Goal: Use online tool/utility: Use online tool/utility

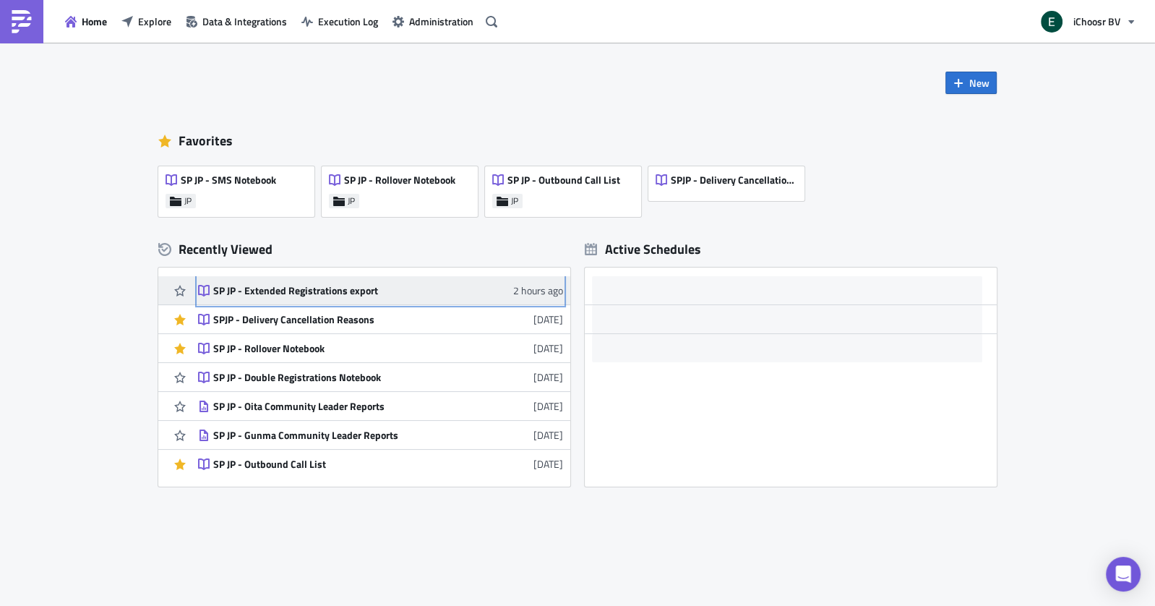
click at [297, 299] on link "SP JP - Extended Registrations export 2 hours ago" at bounding box center [380, 290] width 365 height 28
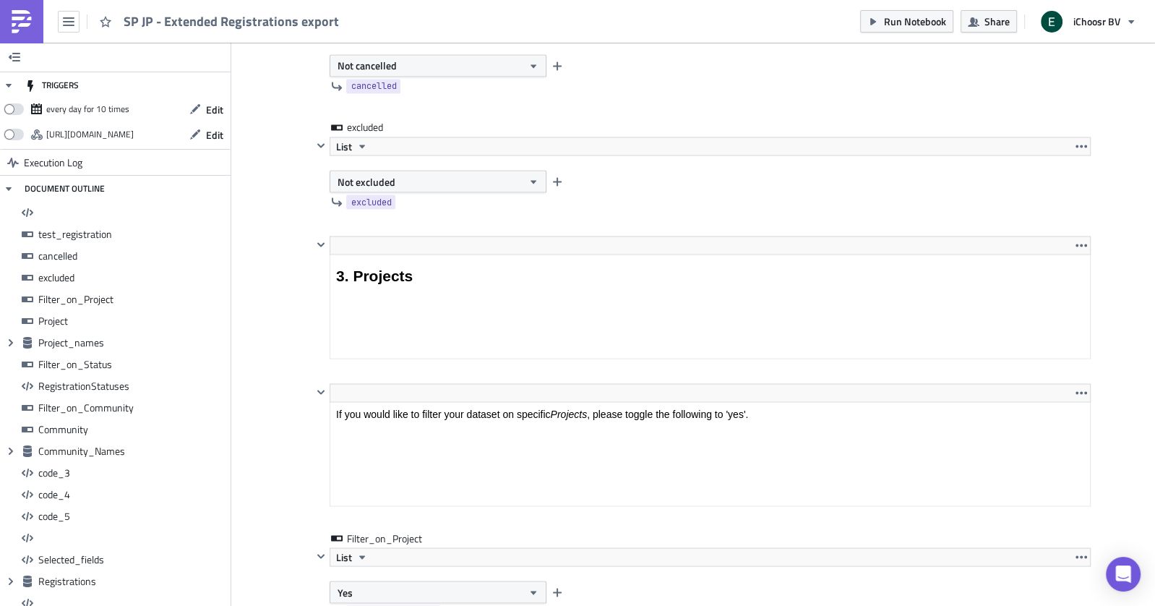
scroll to position [165, 777]
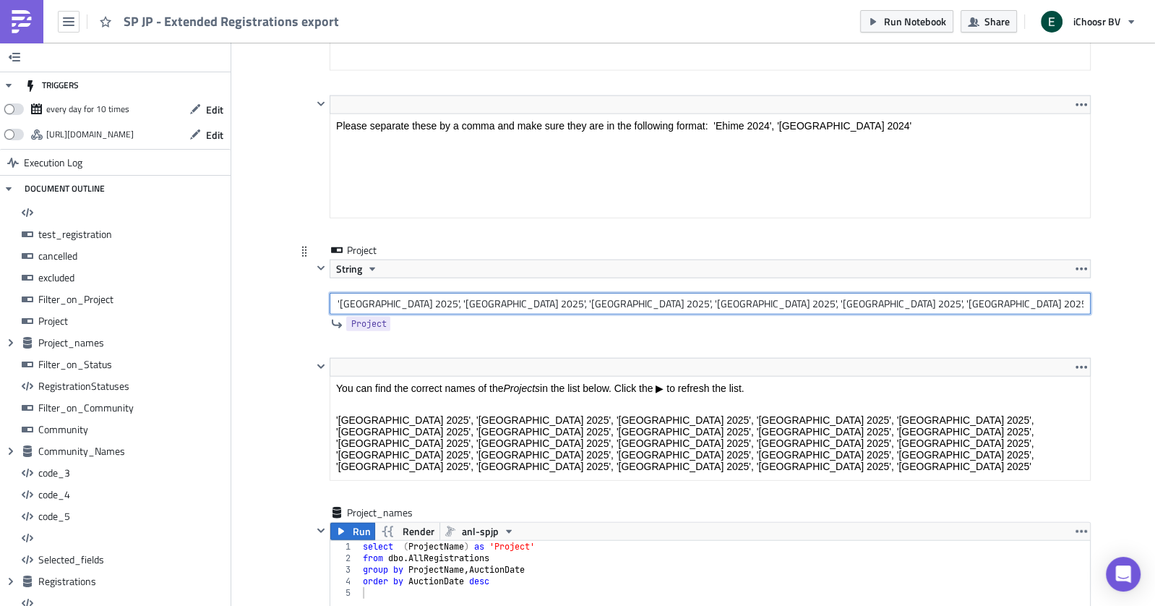
click at [349, 294] on input "'[GEOGRAPHIC_DATA] 2025', '[GEOGRAPHIC_DATA] 2025', '[GEOGRAPHIC_DATA] 2025', '…" at bounding box center [710, 304] width 761 height 22
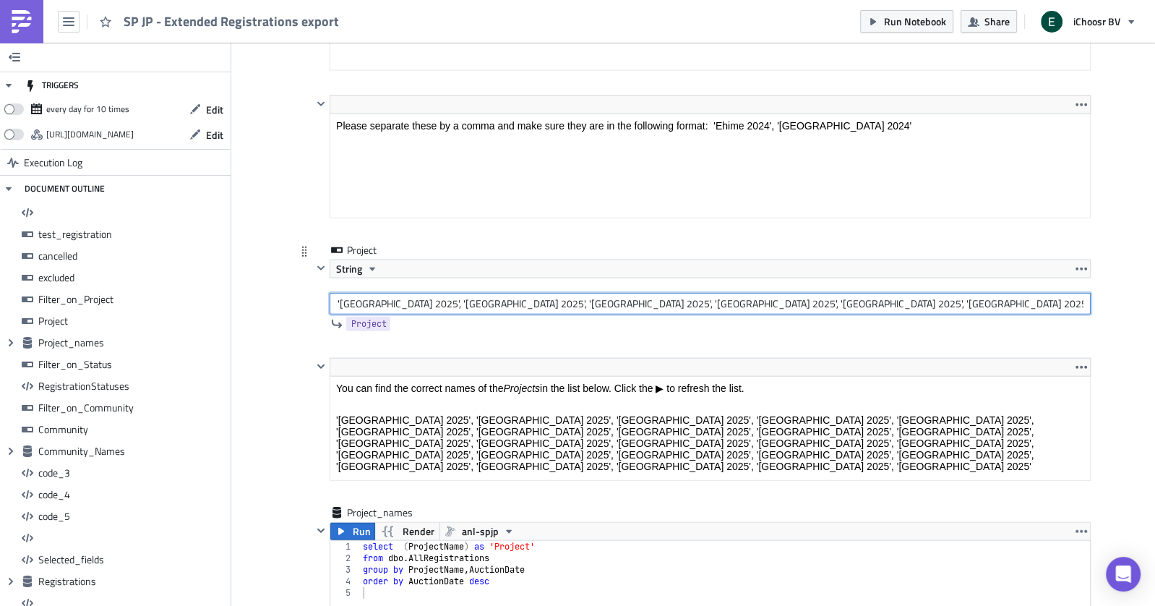
click at [388, 293] on input "'[GEOGRAPHIC_DATA] 2025', '[GEOGRAPHIC_DATA] 2025', '[GEOGRAPHIC_DATA] 2025', '…" at bounding box center [710, 304] width 761 height 22
click at [411, 293] on input "'[GEOGRAPHIC_DATA] 2023', '[GEOGRAPHIC_DATA] 2025', '[GEOGRAPHIC_DATA] 2025', '…" at bounding box center [710, 304] width 761 height 22
click at [442, 293] on input "'[GEOGRAPHIC_DATA] 2023', '[GEOGRAPHIC_DATA] 2025', '[GEOGRAPHIC_DATA] 2025', '…" at bounding box center [710, 304] width 761 height 22
drag, startPoint x: 779, startPoint y: 670, endPoint x: 1007, endPoint y: 436, distance: 327.2
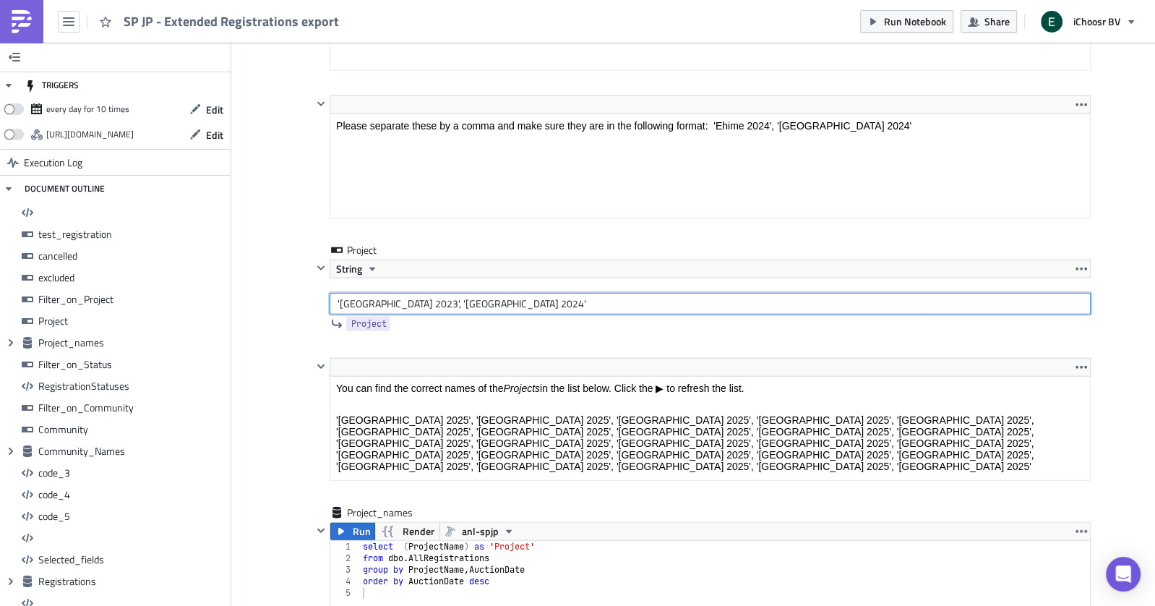
type input "'[GEOGRAPHIC_DATA] 2023', '[GEOGRAPHIC_DATA] 2024'"
click at [352, 523] on span "Run" at bounding box center [361, 531] width 18 height 17
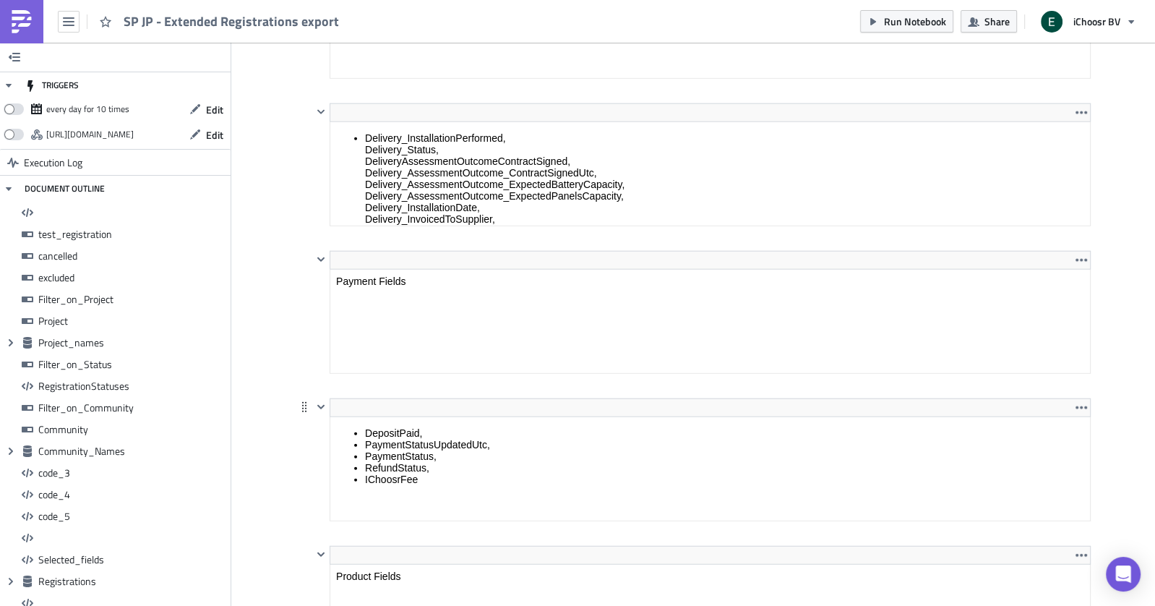
click at [388, 417] on html "DepositPaid, PaymentStatusUpdatedUtc, PaymentStatus, RefundStatus, IChoosrFee" at bounding box center [710, 456] width 760 height 78
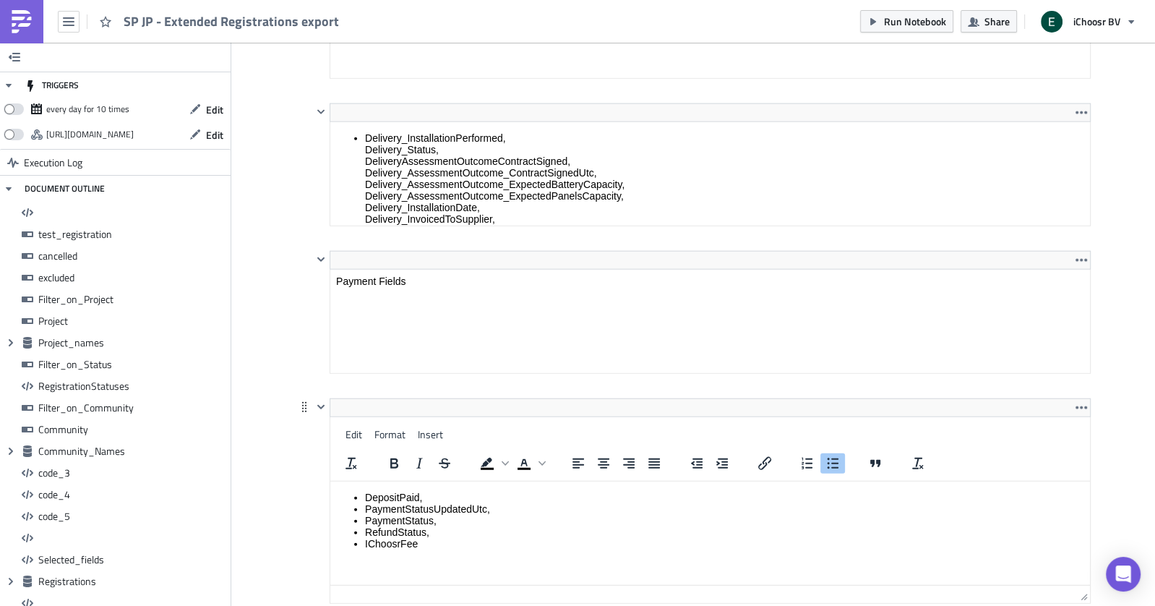
click at [388, 449] on div at bounding box center [419, 463] width 93 height 28
click at [386, 535] on li "RefundStatus," at bounding box center [724, 532] width 719 height 12
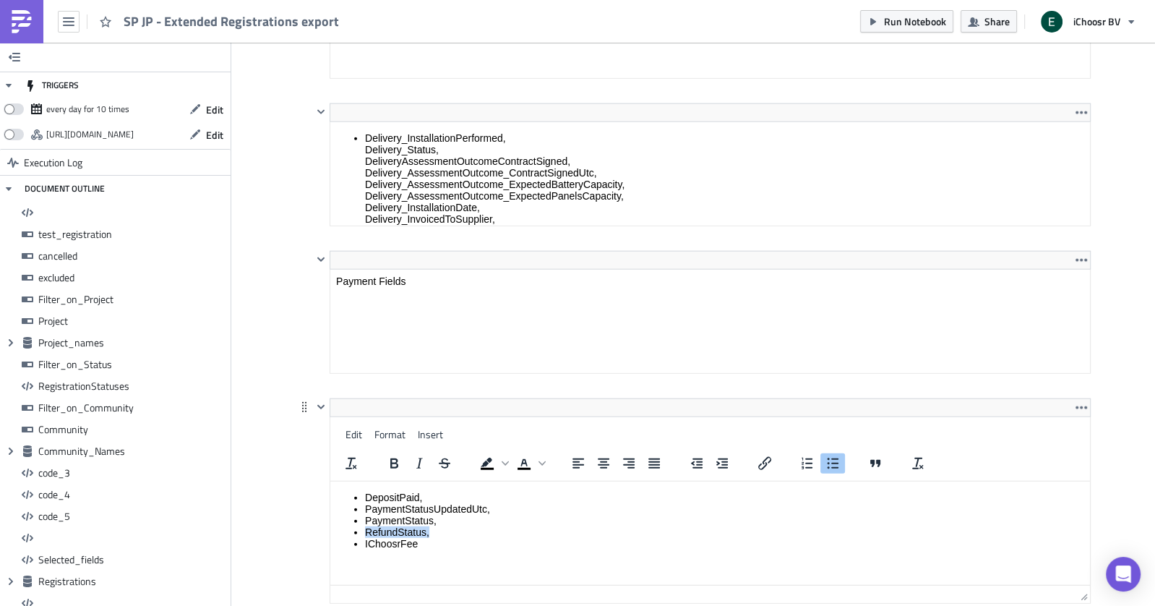
copy li "RefundStatus,"
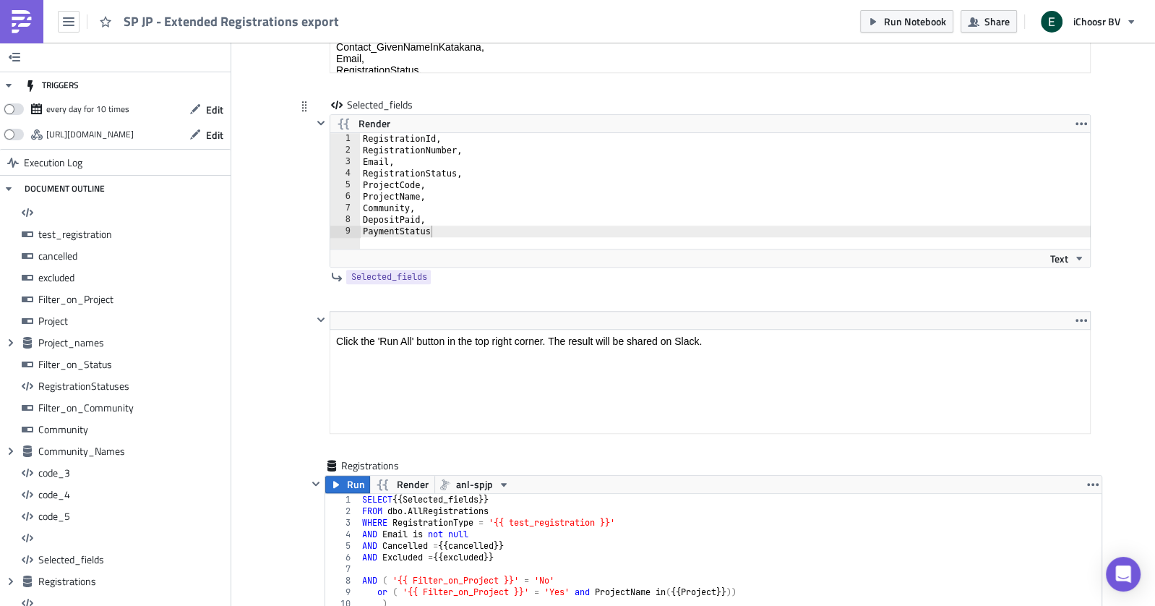
click at [445, 180] on div "RegistrationId, RegistrationNumber, Email, RegistrationStatus, ProjectCode, Pro…" at bounding box center [734, 202] width 748 height 139
type textarea "PaymentStatus,"
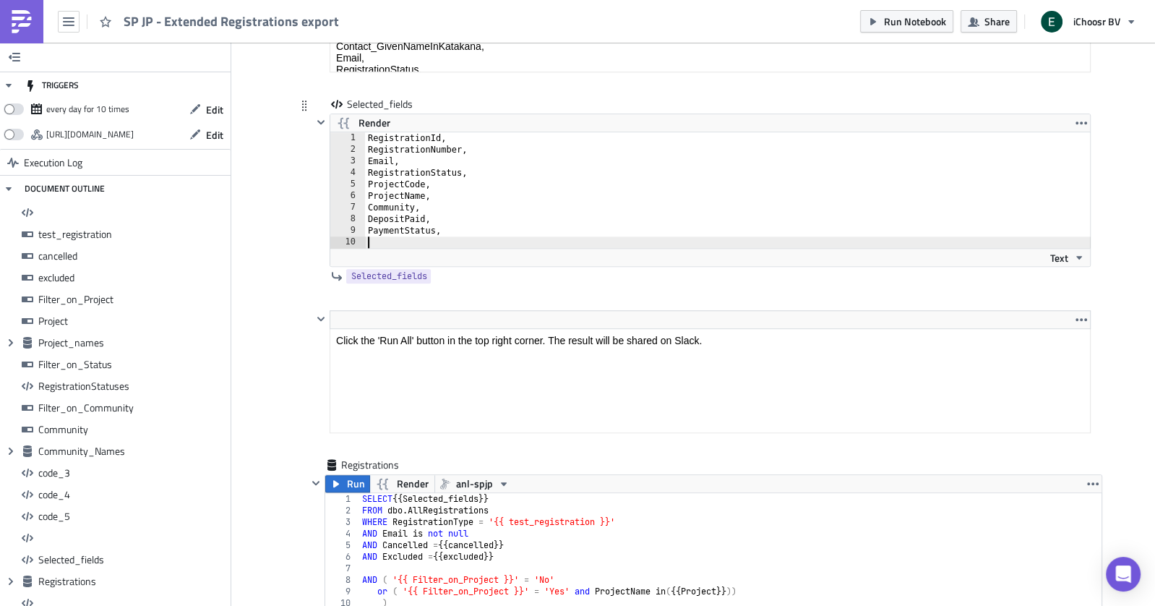
paste textarea "RefundStatus,"
type textarea "RefundStatus"
click at [350, 475] on span "Run" at bounding box center [356, 483] width 18 height 17
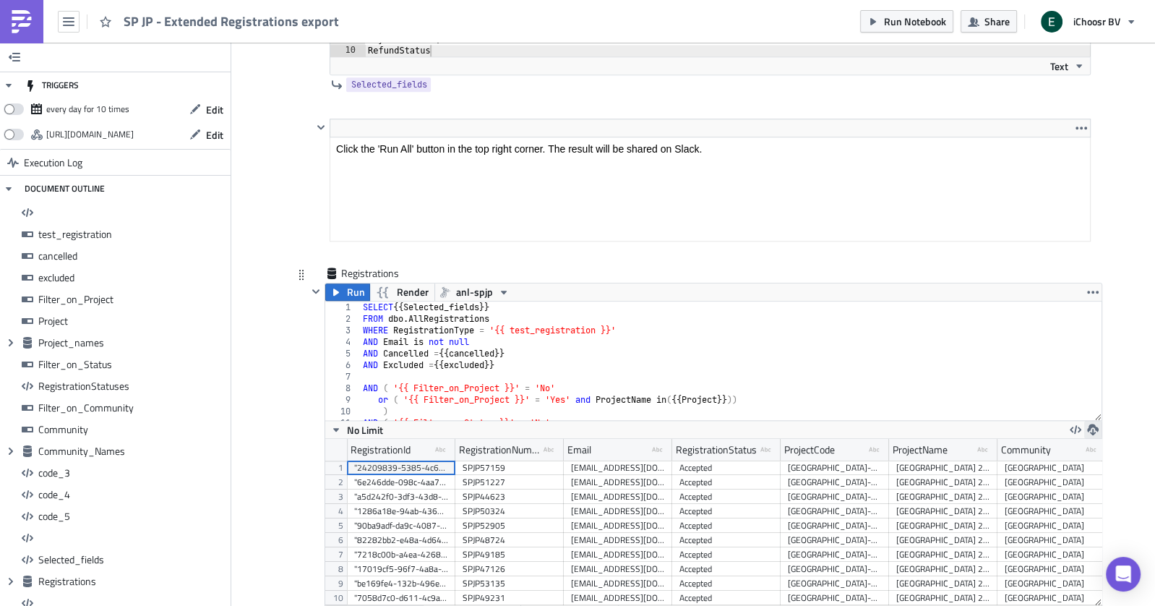
click at [1094, 424] on icon "button" at bounding box center [1093, 430] width 12 height 12
click at [1025, 343] on div "XLSX" at bounding box center [1036, 342] width 113 height 14
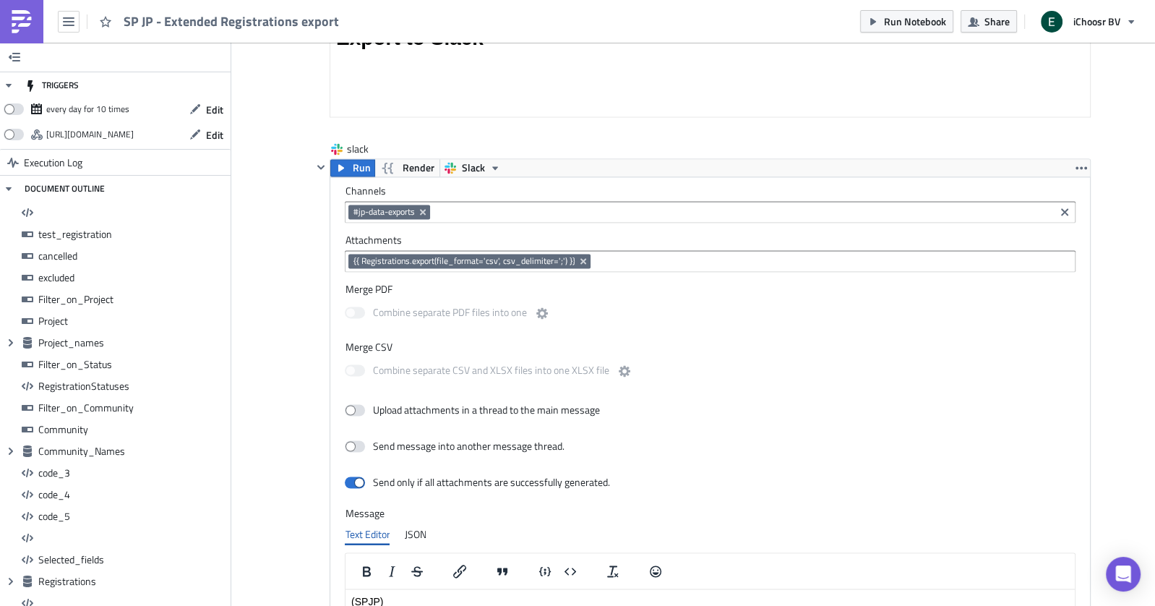
scroll to position [12435, 0]
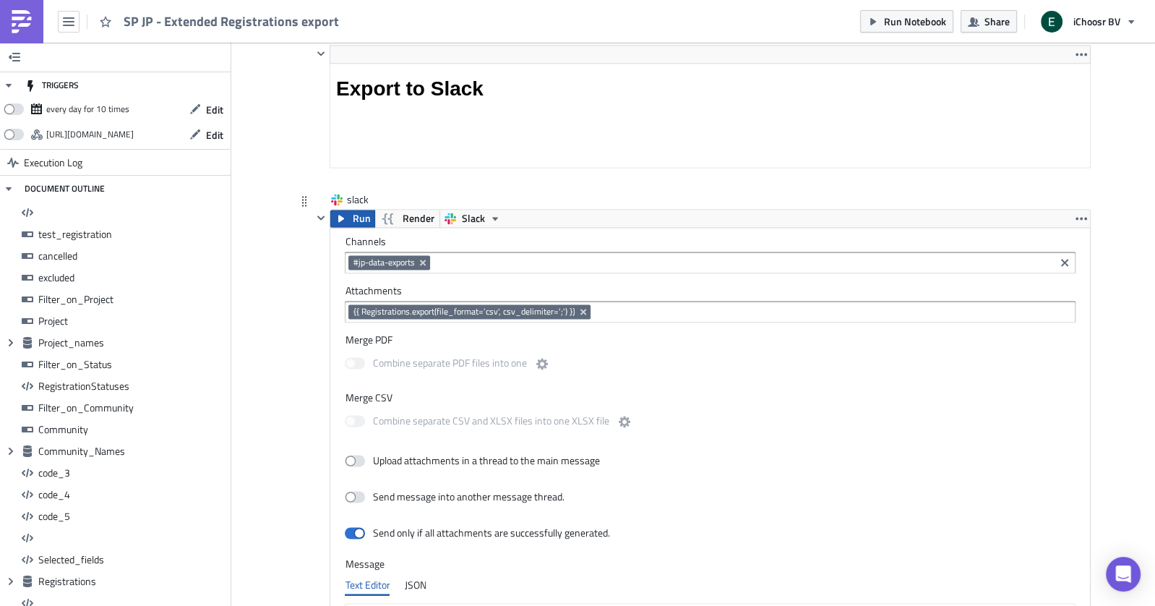
click at [357, 210] on span "Run" at bounding box center [361, 218] width 18 height 17
